Goal: Information Seeking & Learning: Understand process/instructions

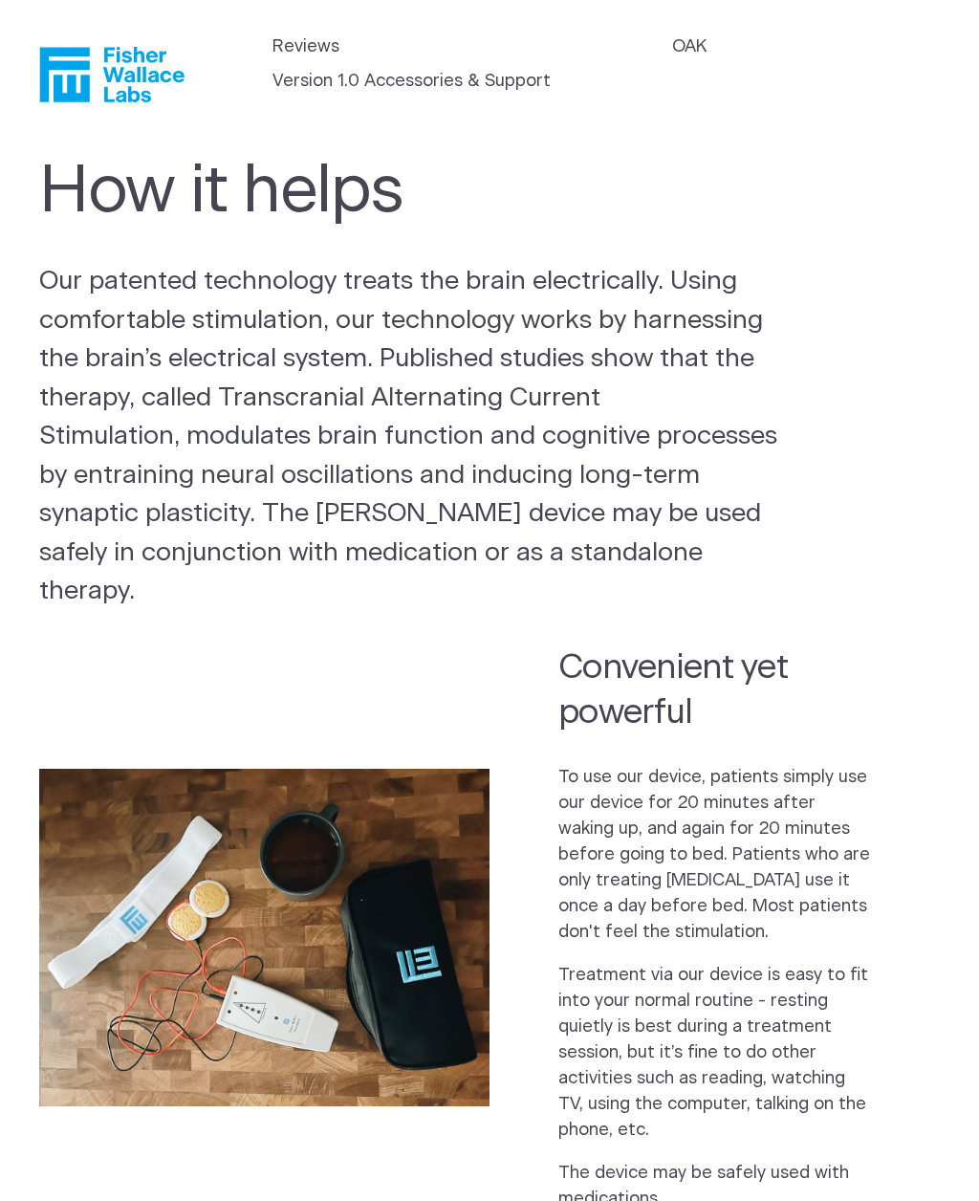
click at [676, 34] on link "OAK" at bounding box center [689, 47] width 34 height 26
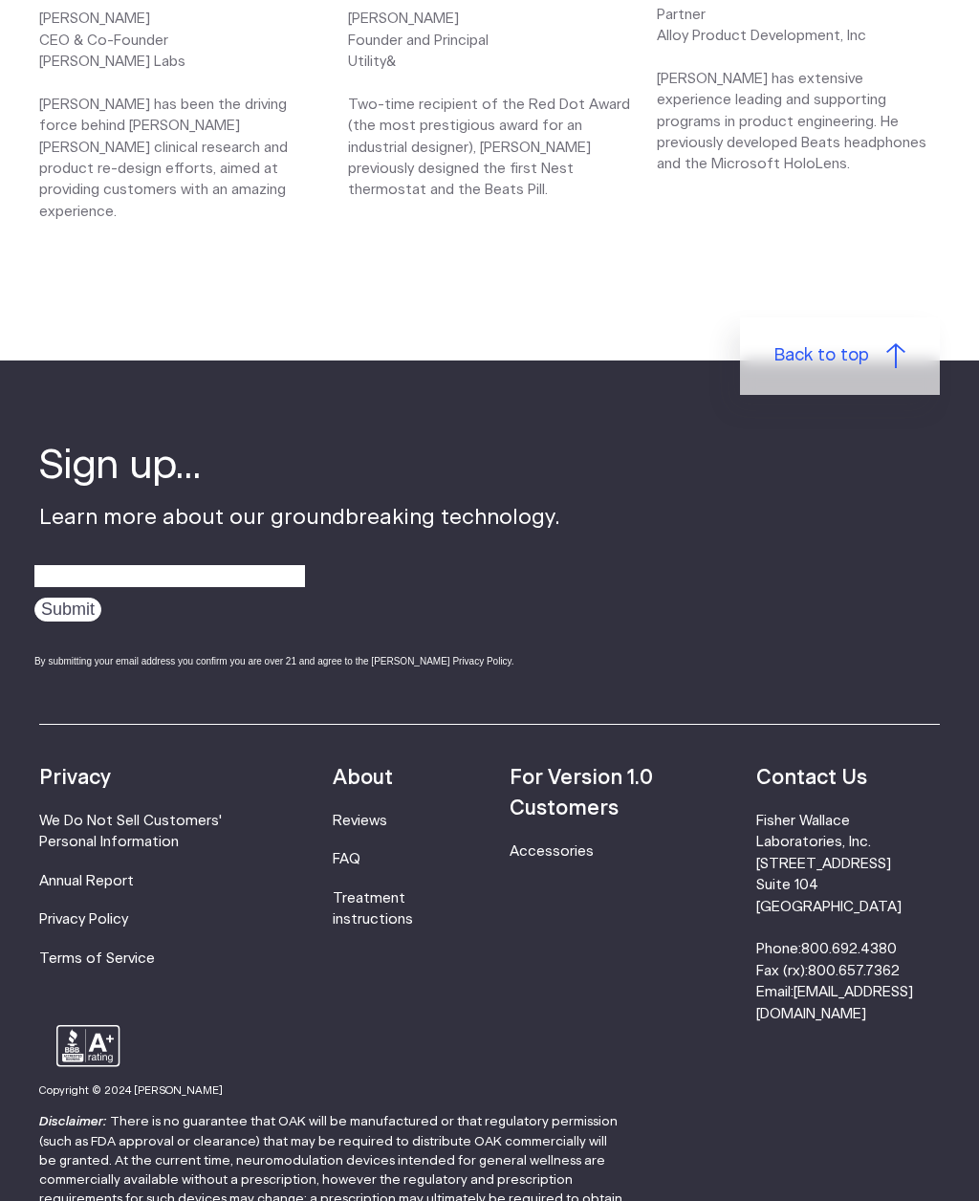
scroll to position [2623, 0]
click at [544, 845] on link "Accessories" at bounding box center [552, 852] width 84 height 14
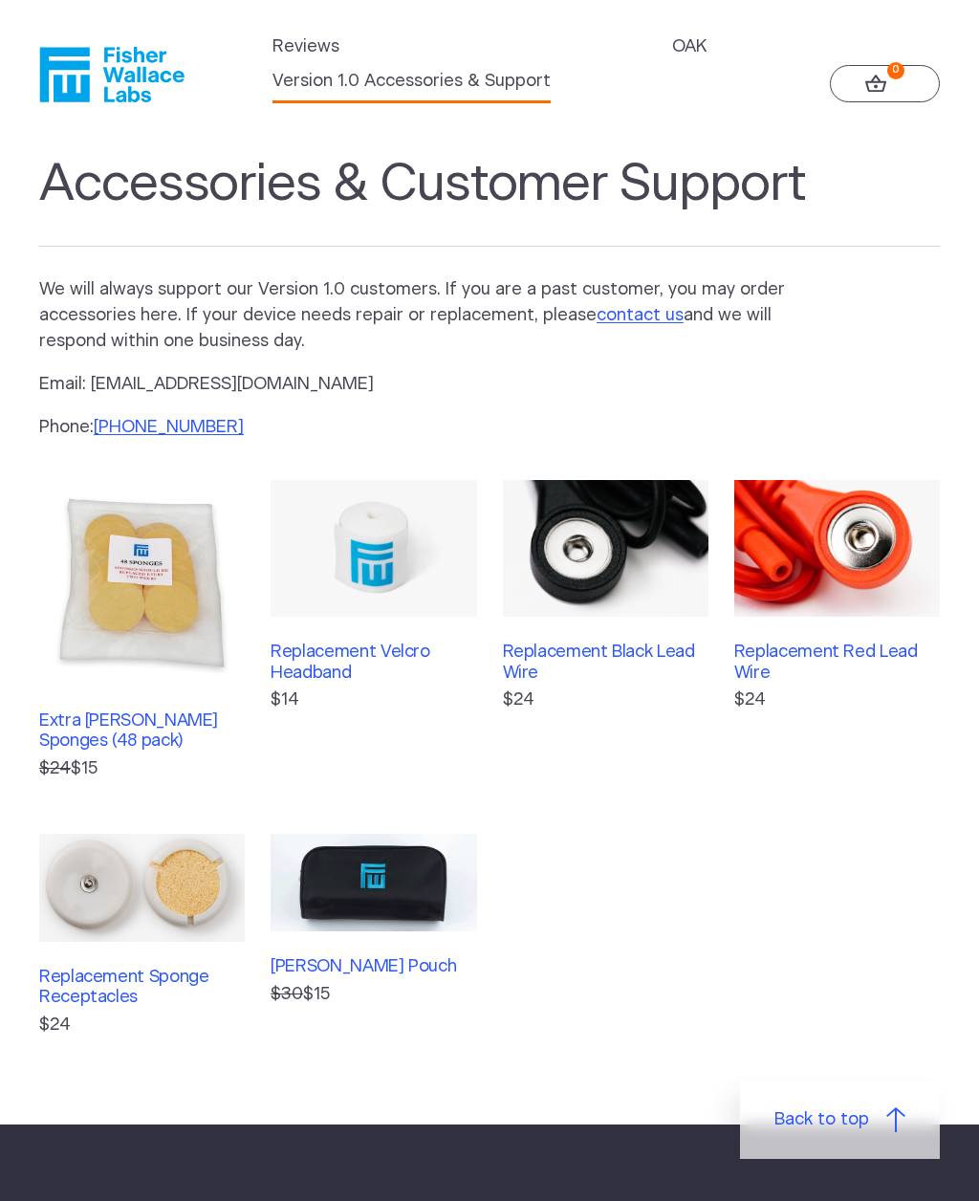
click at [686, 39] on link "OAK" at bounding box center [689, 47] width 34 height 26
click at [873, 91] on icon at bounding box center [875, 83] width 21 height 17
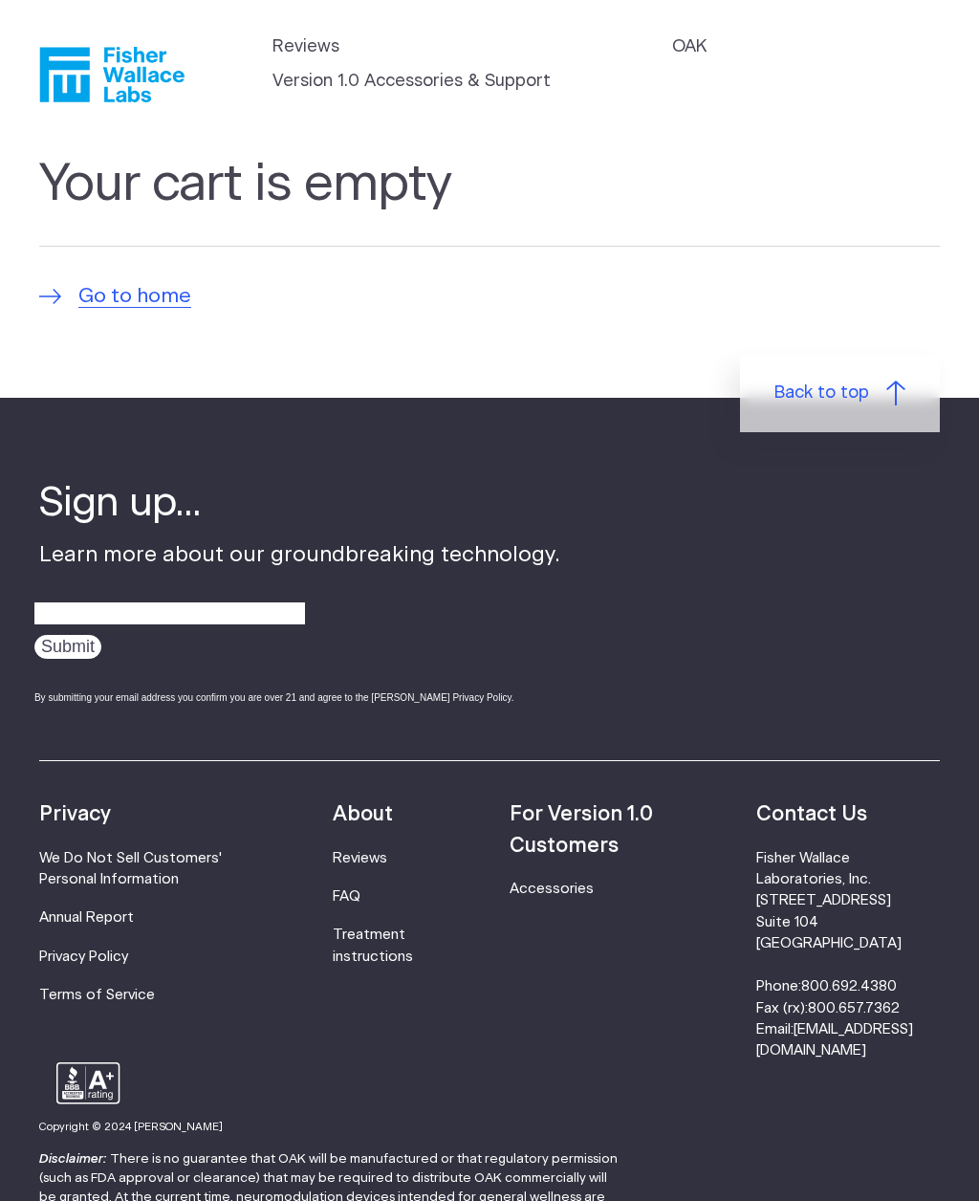
click at [110, 295] on span "Go to home" at bounding box center [134, 296] width 113 height 31
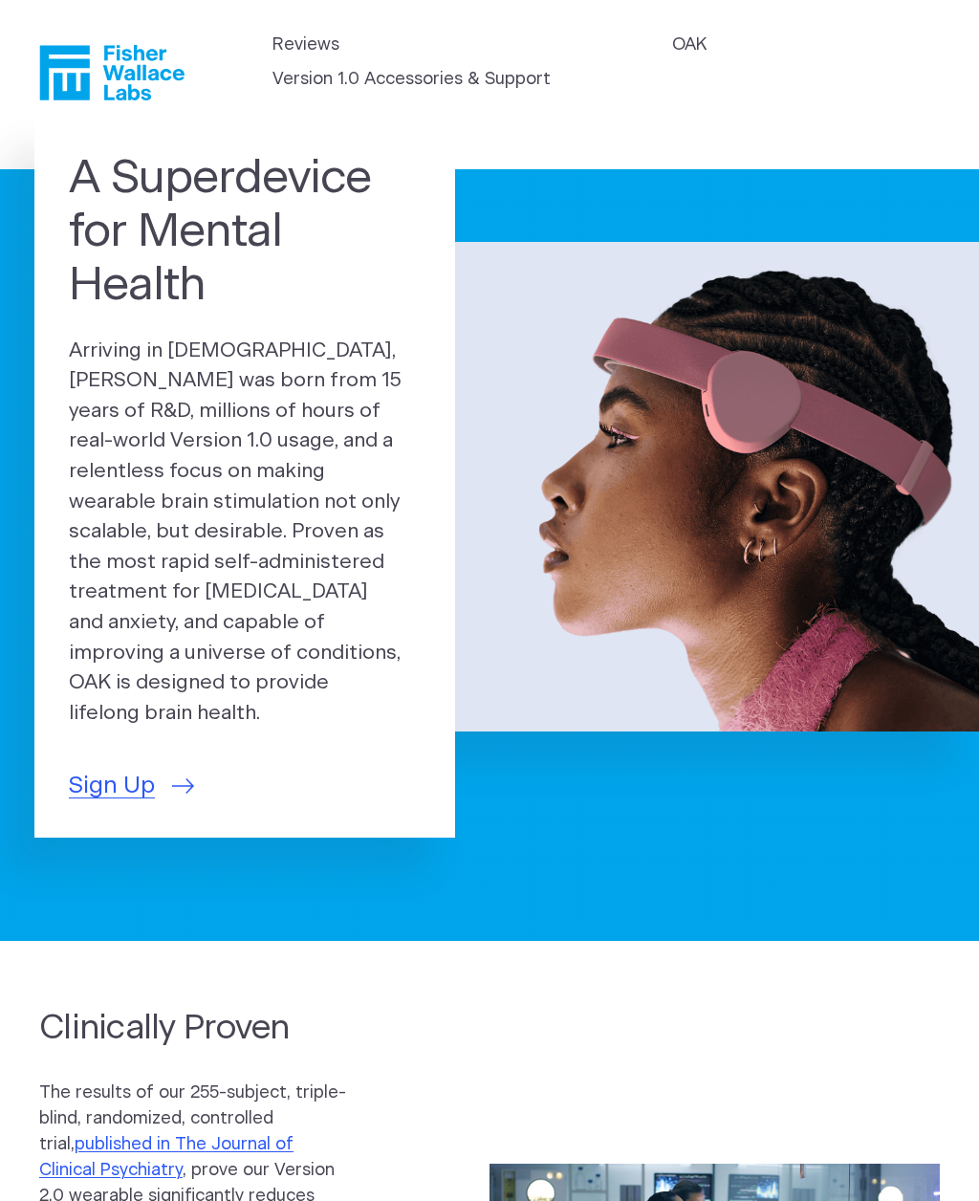
scroll to position [2, 0]
click at [96, 769] on span "Sign Up" at bounding box center [112, 786] width 86 height 35
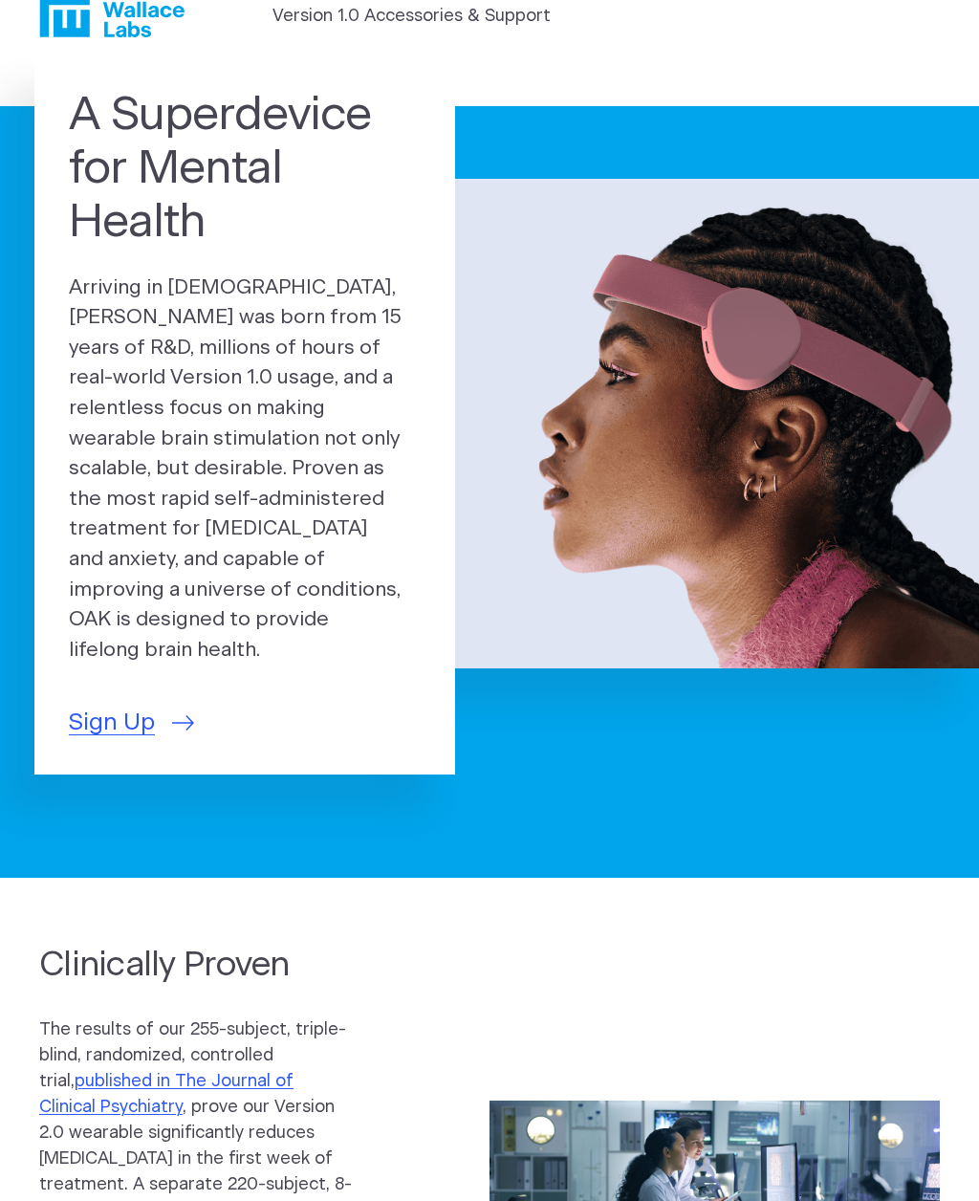
scroll to position [0, 0]
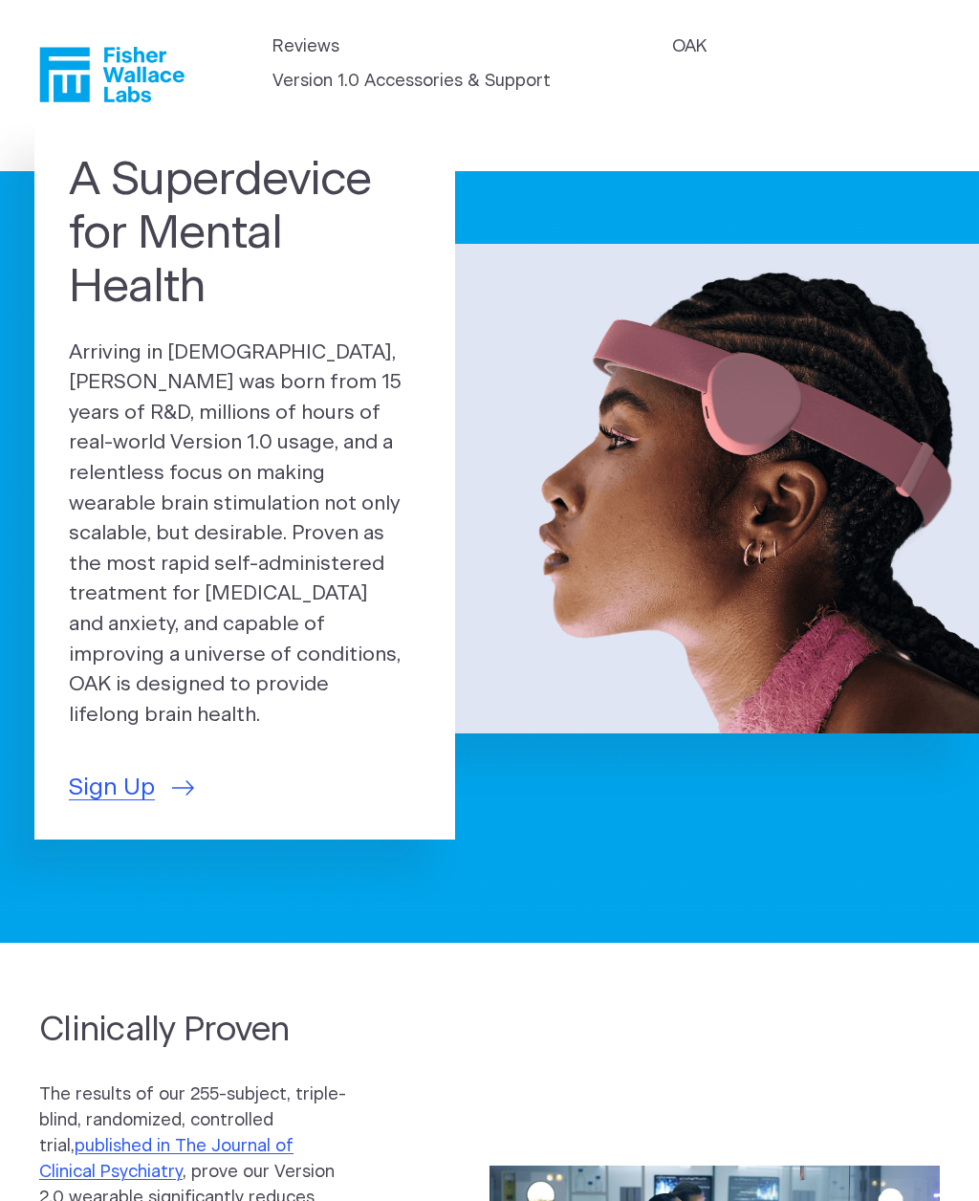
click at [691, 37] on link "OAK" at bounding box center [689, 47] width 34 height 26
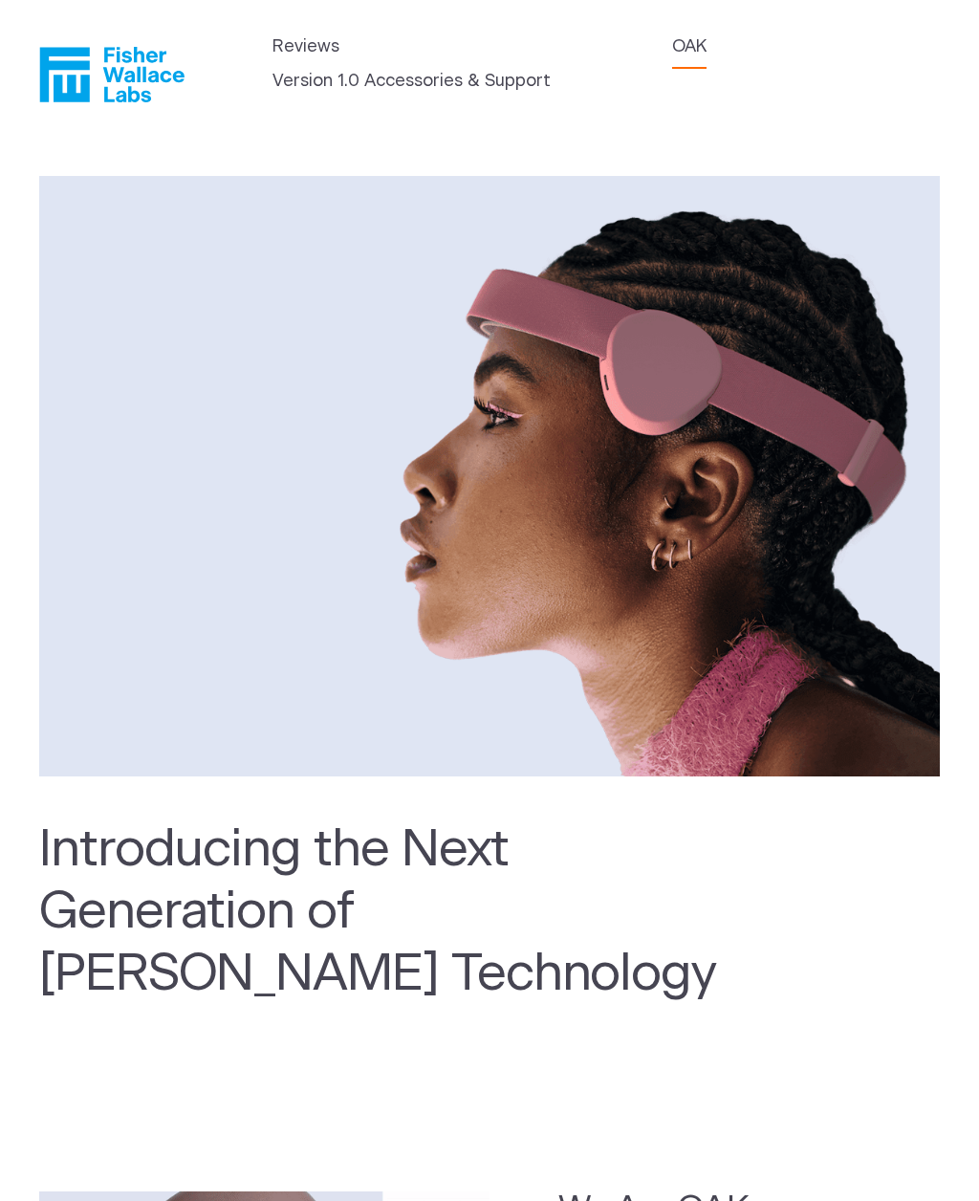
click at [285, 55] on link "Reviews" at bounding box center [305, 47] width 67 height 26
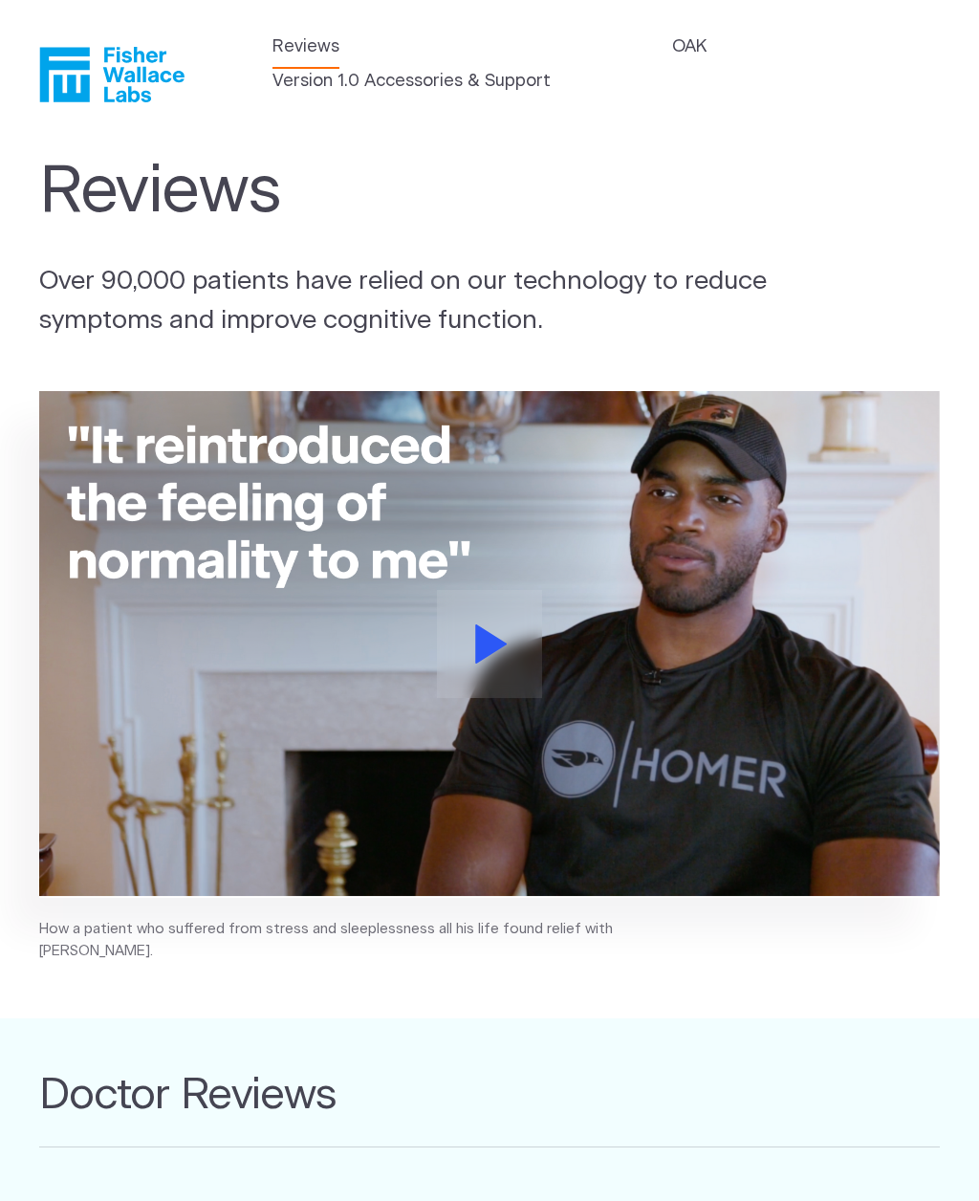
click at [307, 83] on link "Version 1.0 Accessories & Support" at bounding box center [411, 82] width 278 height 26
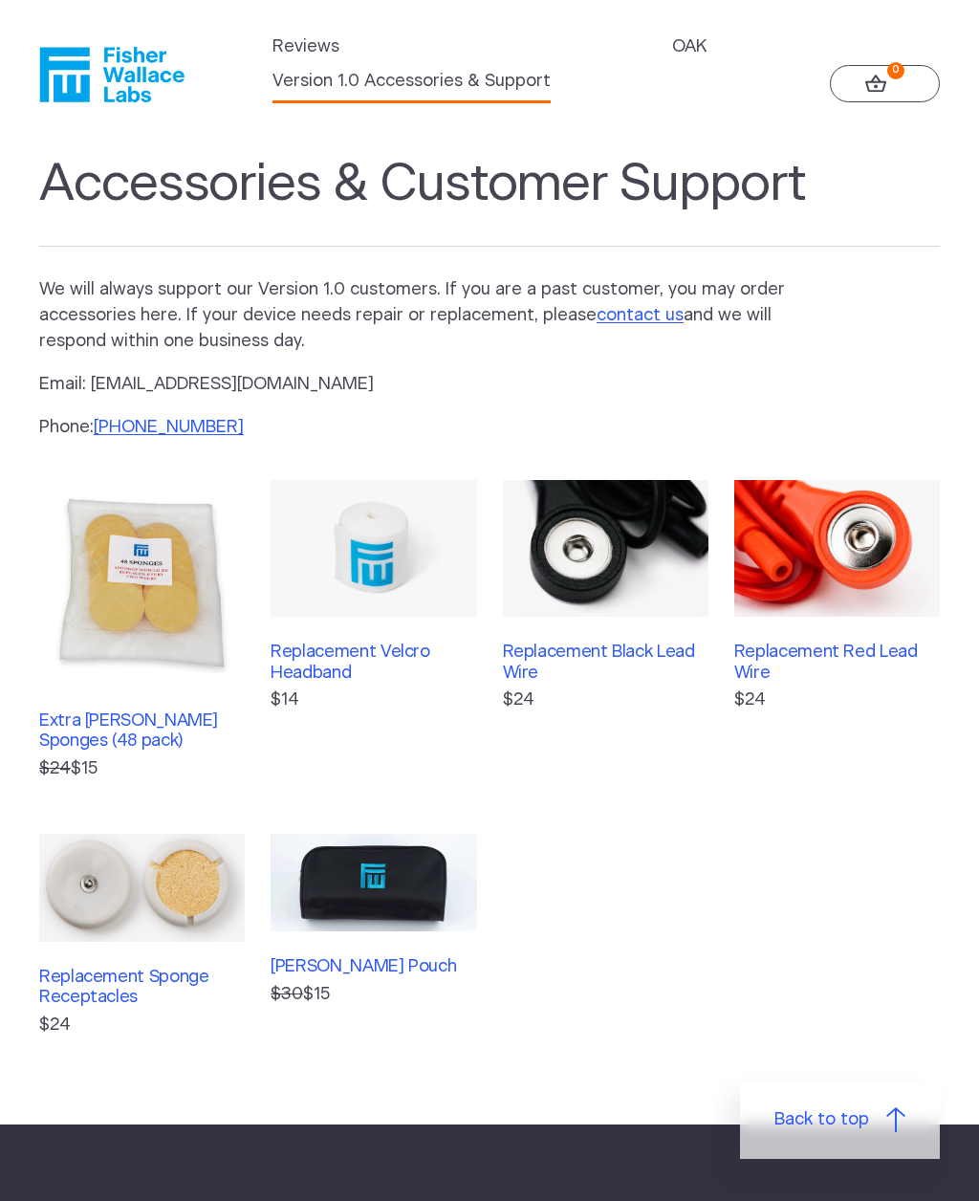
click at [687, 50] on link "OAK" at bounding box center [689, 47] width 34 height 26
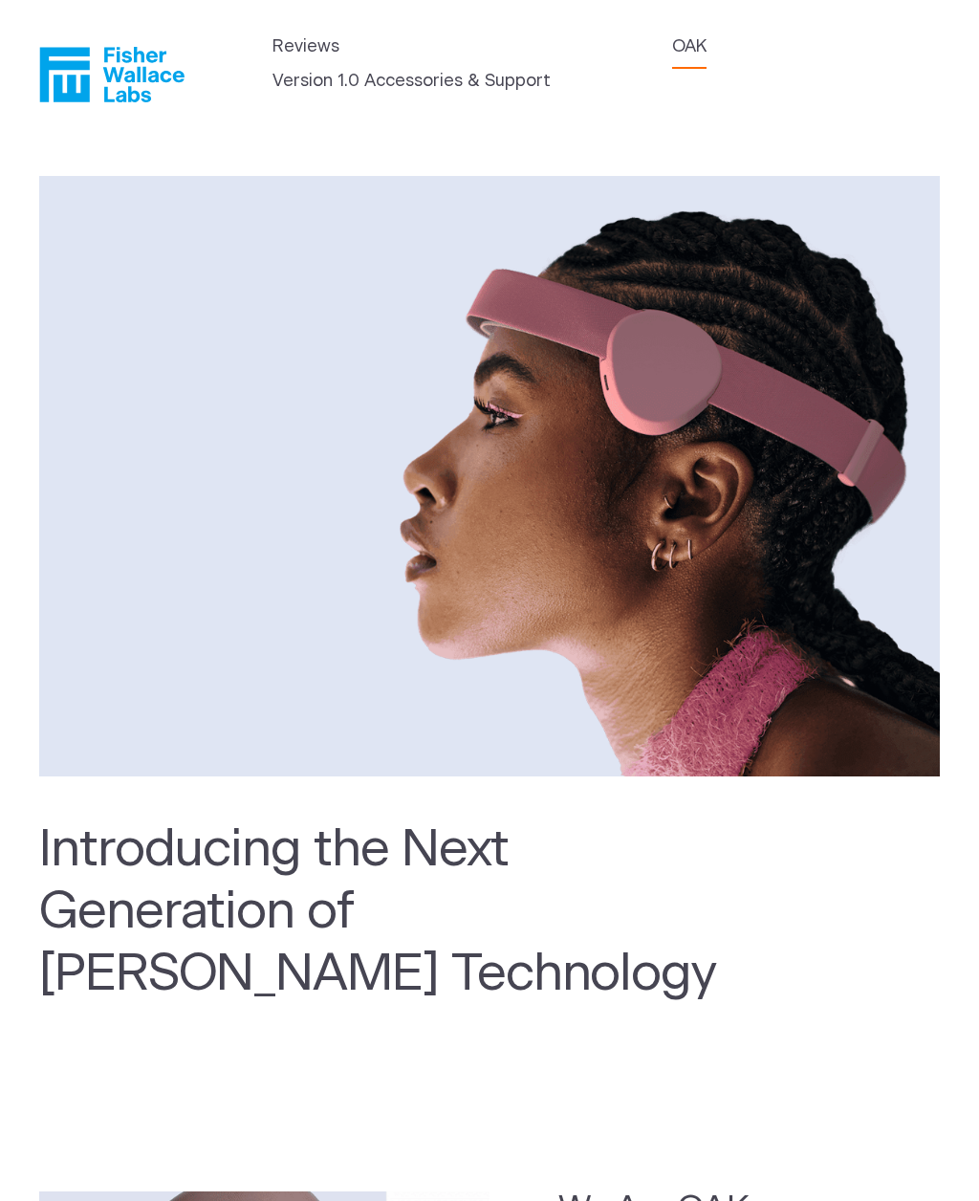
click at [346, 86] on link "Version 1.0 Accessories & Support" at bounding box center [411, 82] width 278 height 26
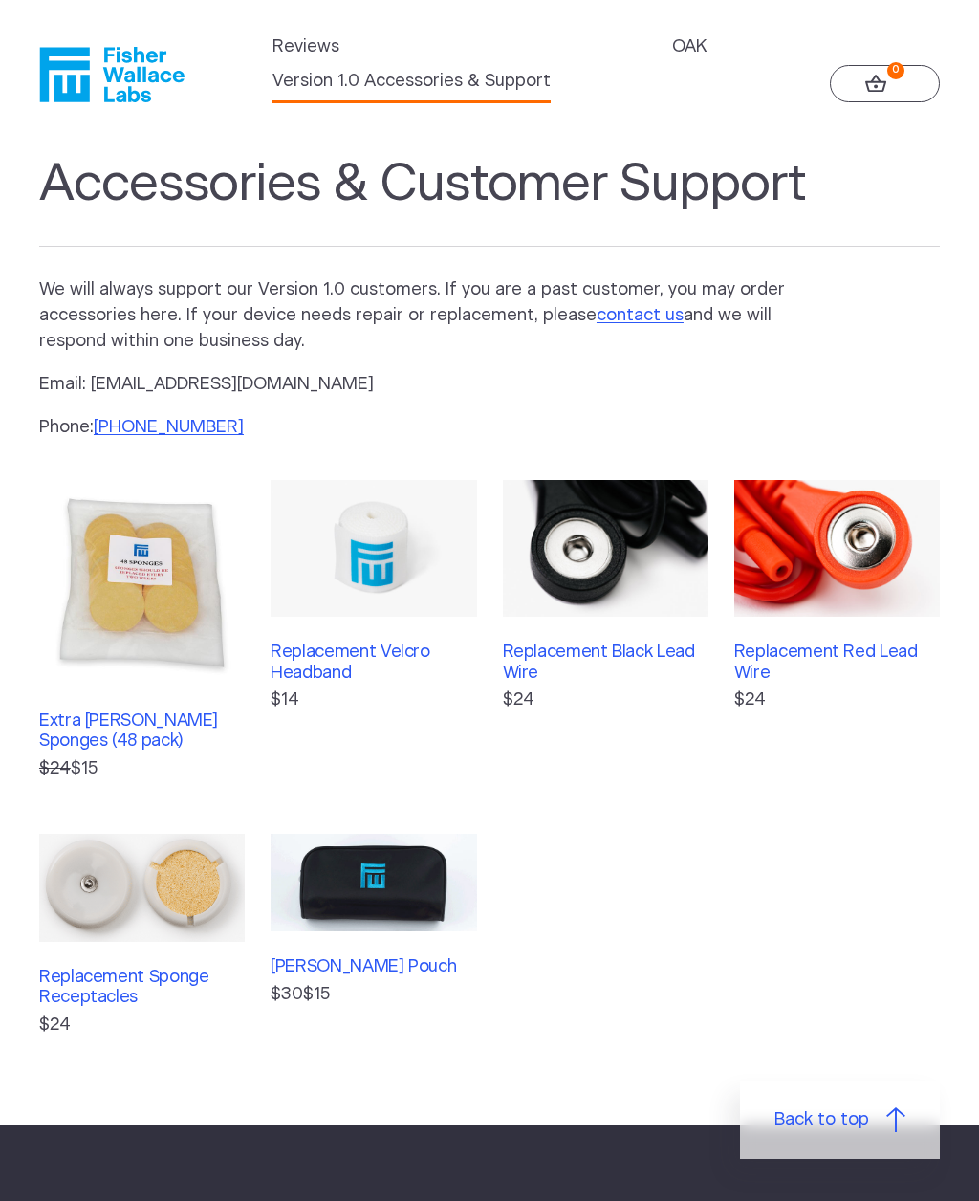
click at [689, 40] on link "OAK" at bounding box center [689, 47] width 34 height 26
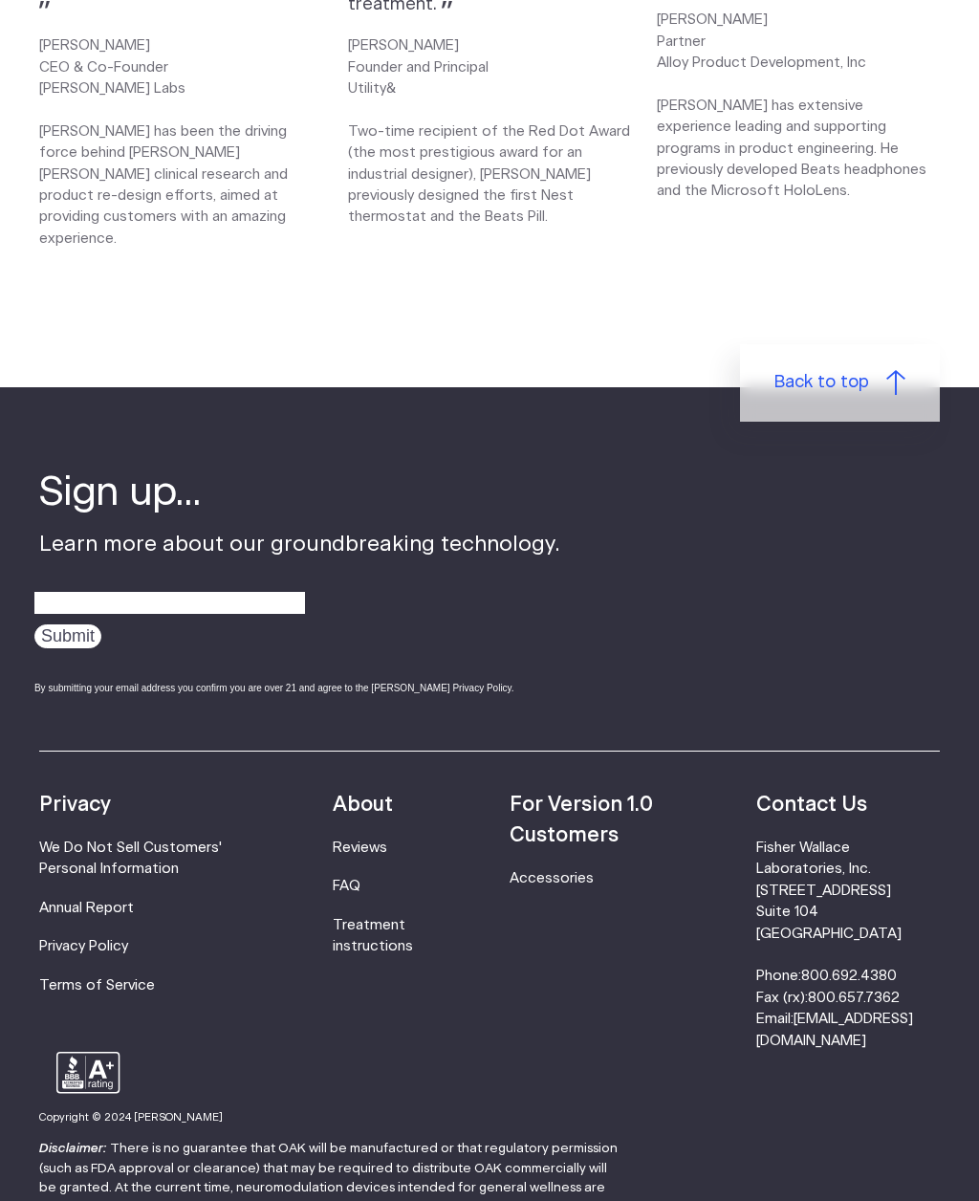
scroll to position [2622, 0]
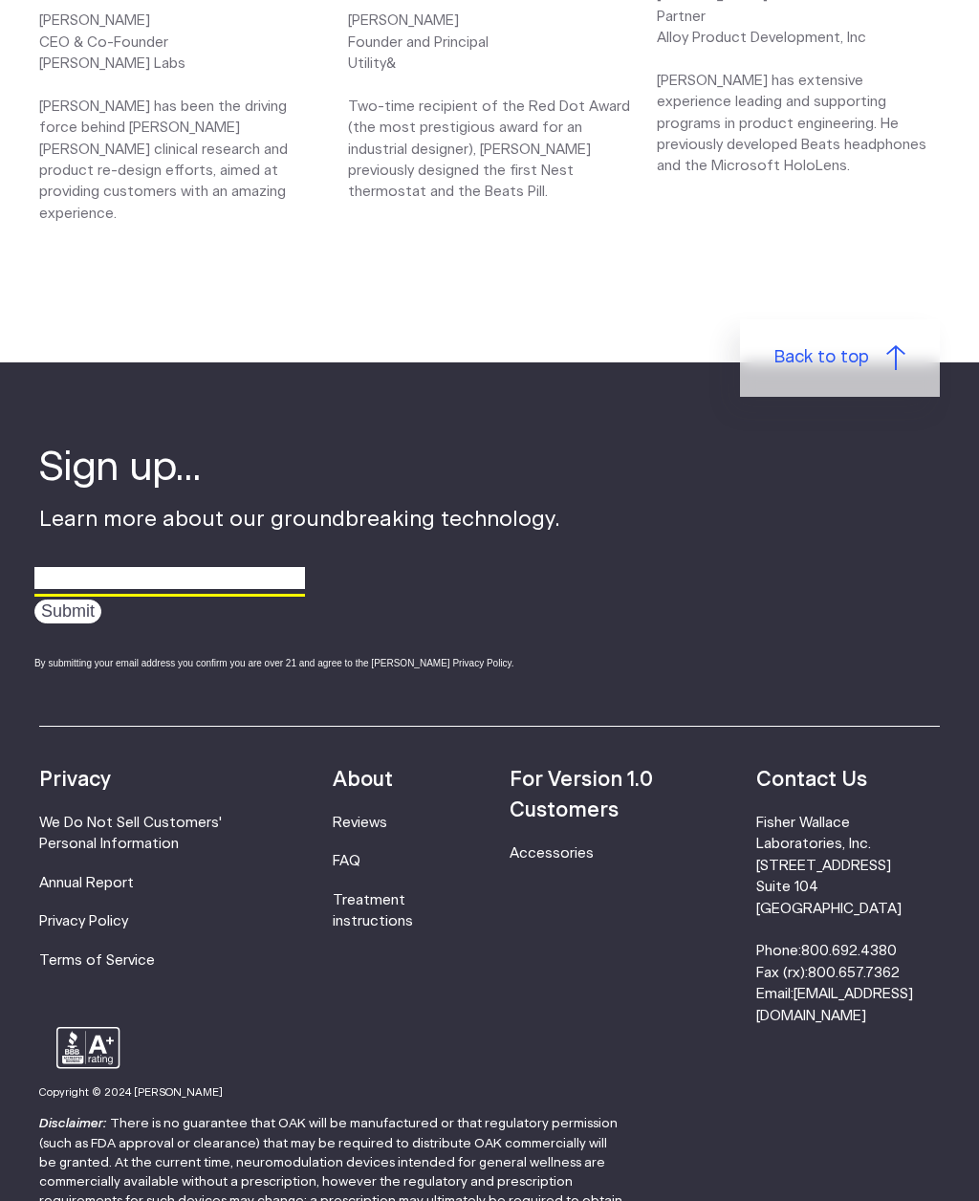
click at [65, 564] on input "email" at bounding box center [169, 579] width 271 height 30
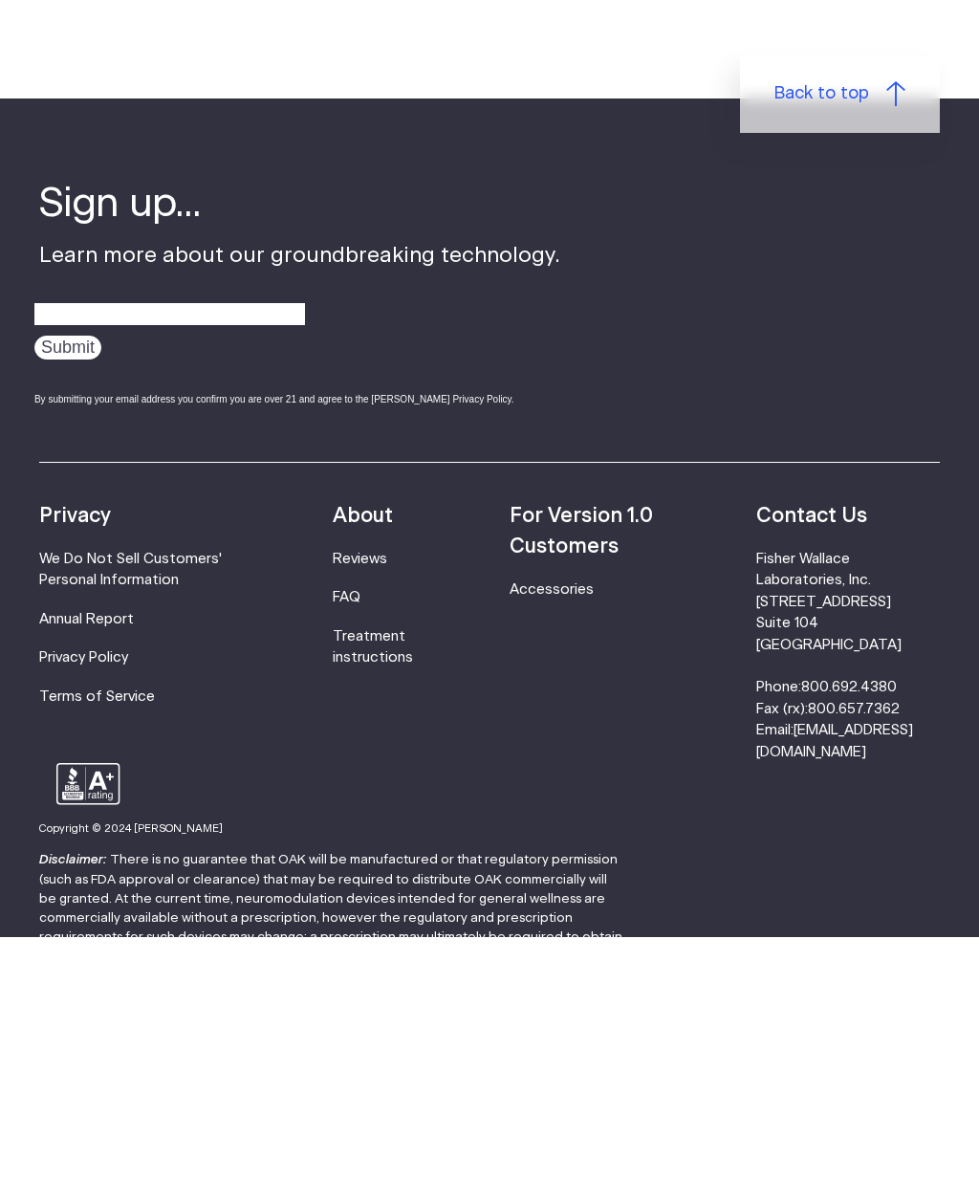
click at [359, 816] on link "Reviews" at bounding box center [360, 823] width 54 height 14
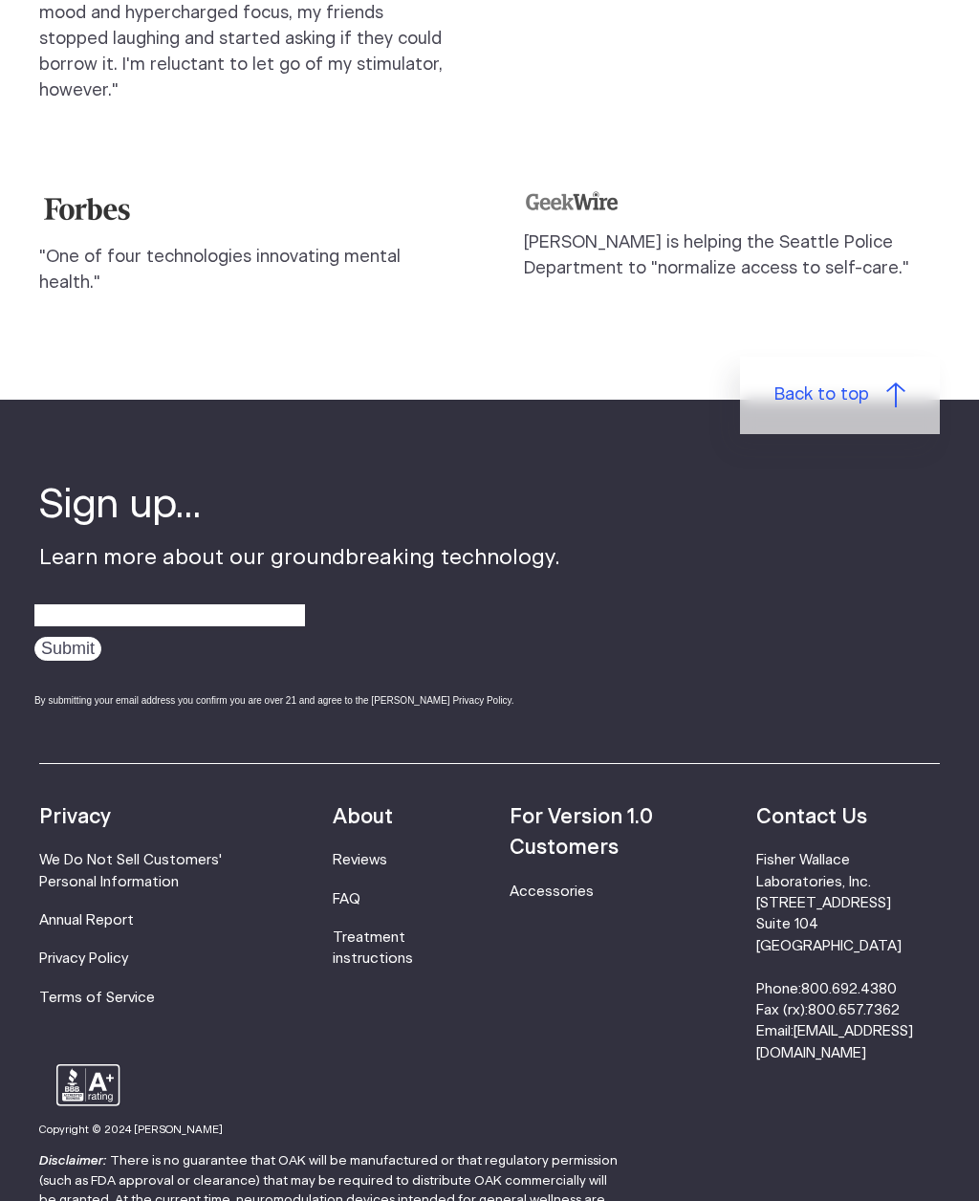
scroll to position [1954, 0]
click at [355, 893] on link "FAQ" at bounding box center [347, 900] width 28 height 14
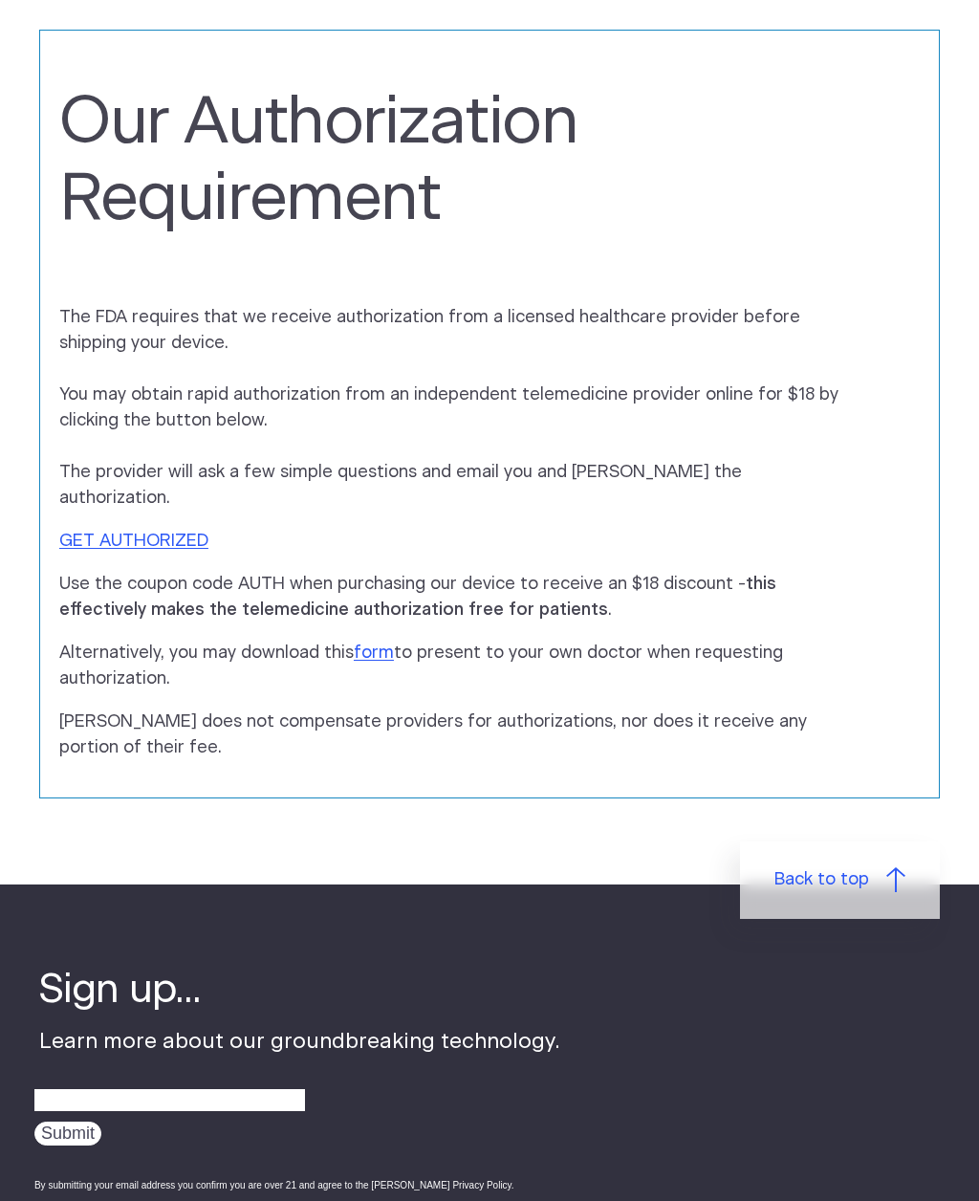
scroll to position [847, 0]
click at [88, 533] on link "GET AUTHORIZED" at bounding box center [133, 541] width 149 height 17
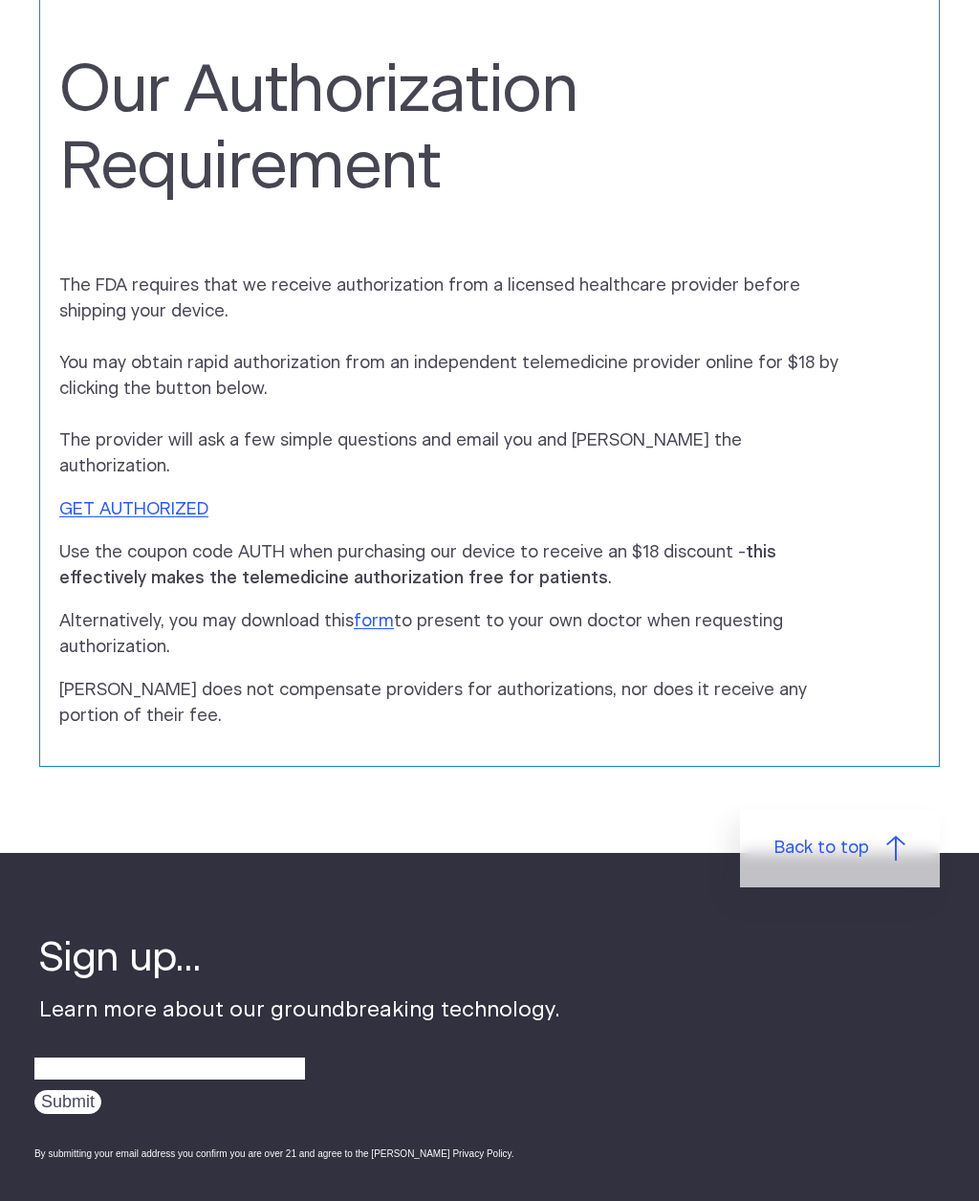
click at [364, 613] on link "form" at bounding box center [374, 621] width 40 height 17
click at [96, 501] on link "GET AUTHORIZED" at bounding box center [133, 509] width 149 height 17
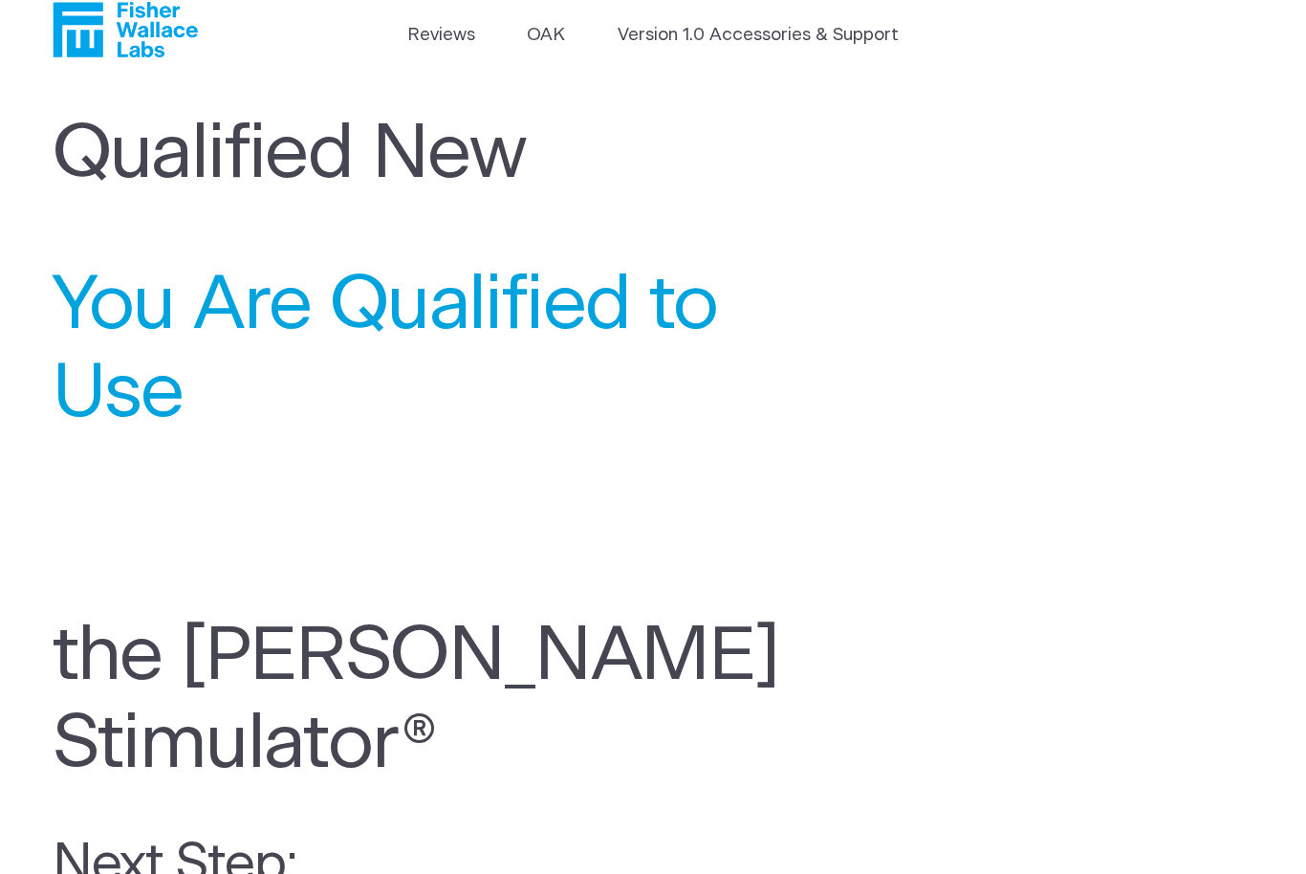
scroll to position [33, 0]
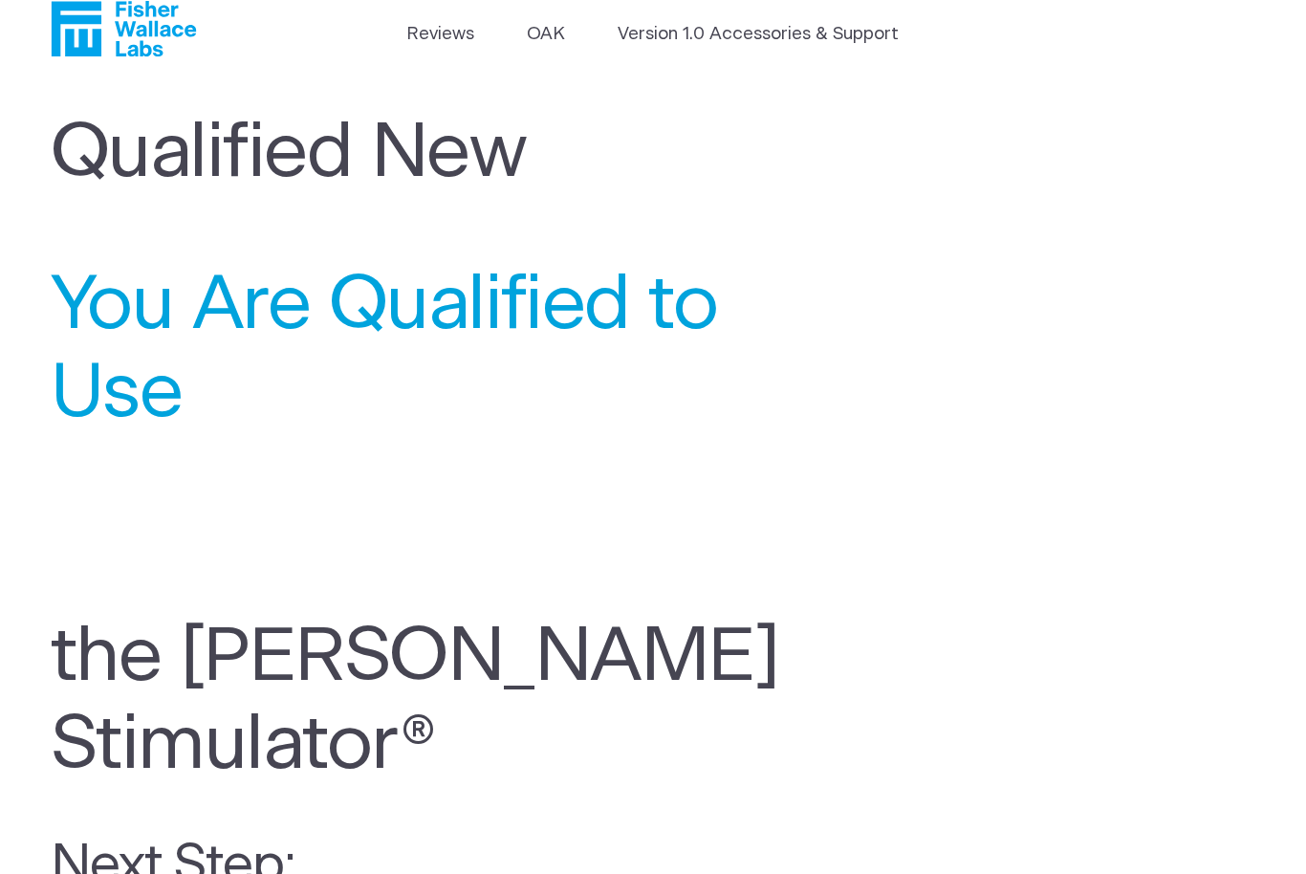
click at [967, 682] on div "You Are Qualified to Use the [PERSON_NAME] Stimulator® Next Step:" at bounding box center [654, 580] width 1202 height 635
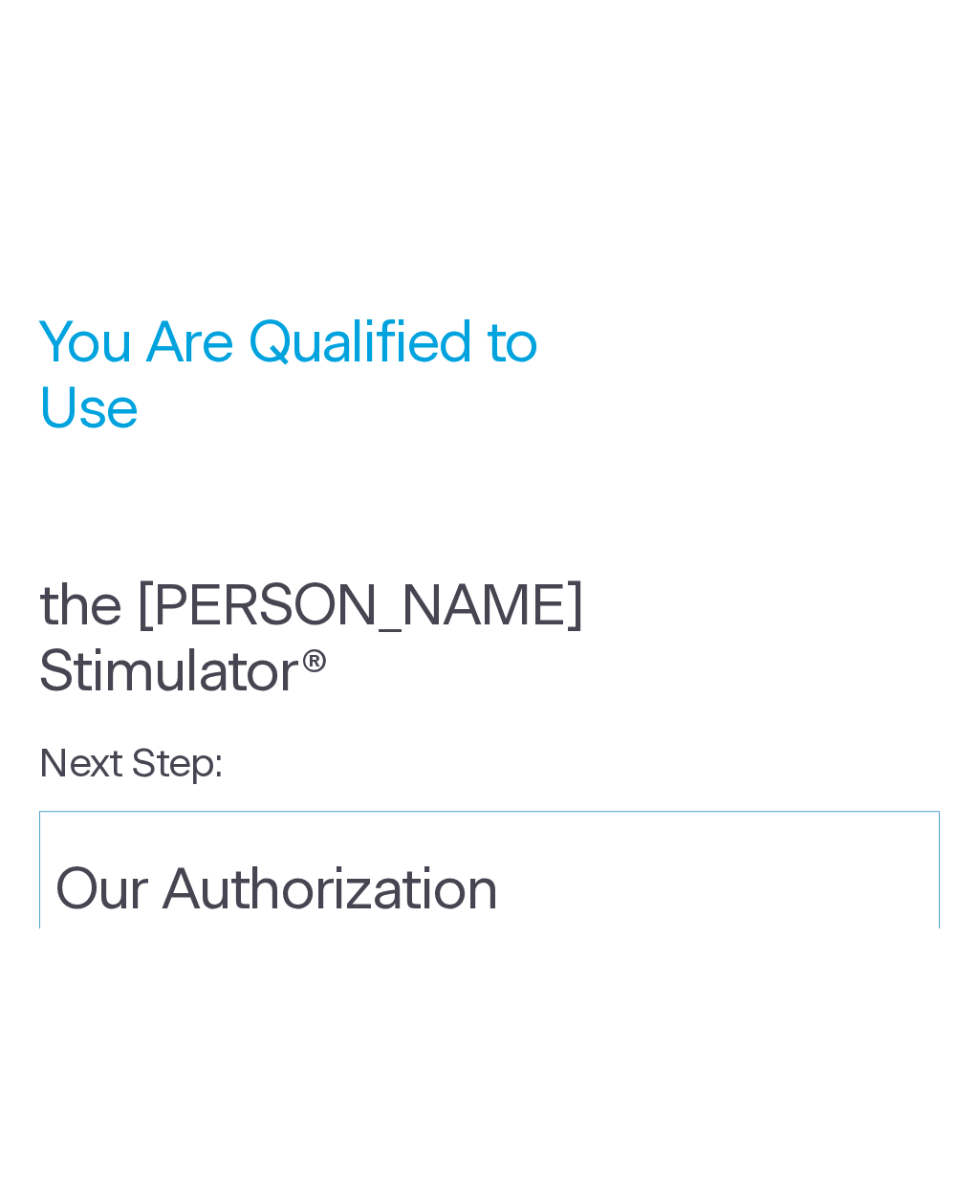
scroll to position [0, 0]
